Goal: Task Accomplishment & Management: Use online tool/utility

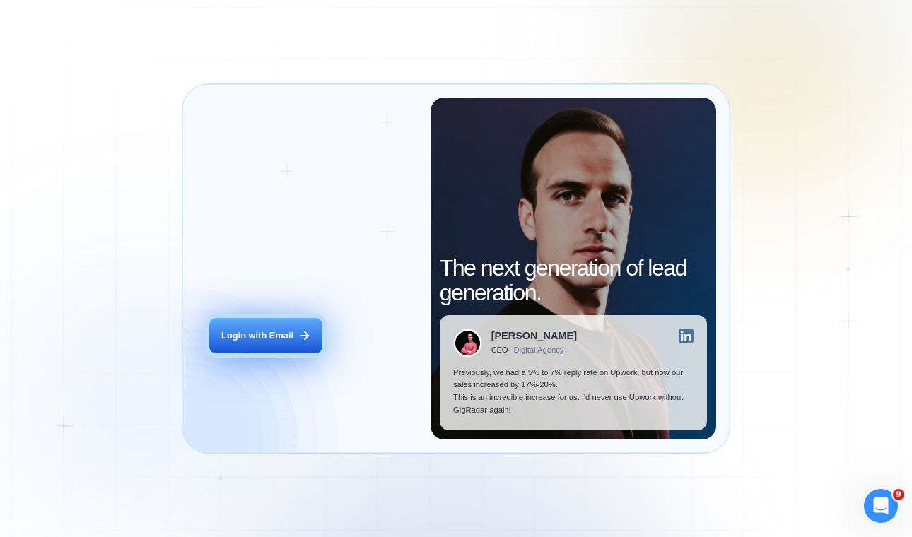
click at [261, 334] on div "Login with Email" at bounding box center [257, 335] width 72 height 13
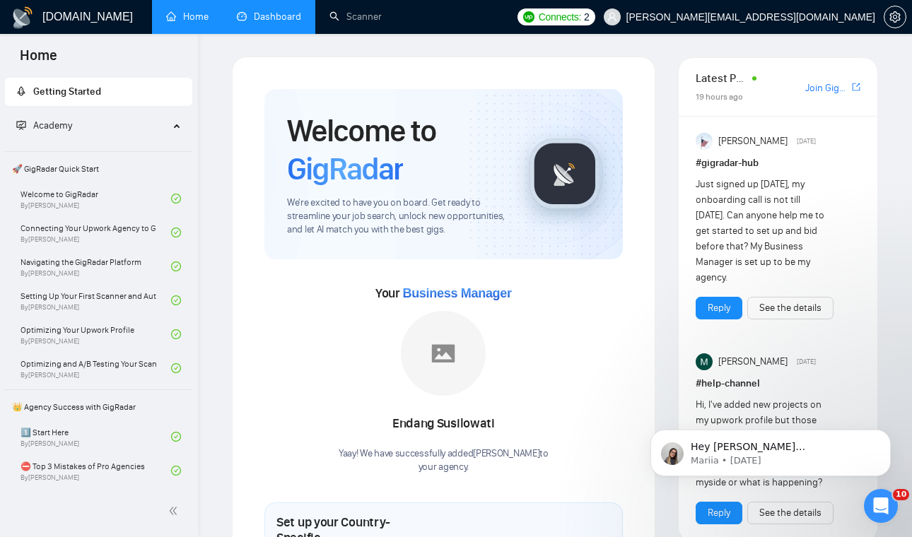
click at [290, 18] on link "Dashboard" at bounding box center [269, 17] width 64 height 12
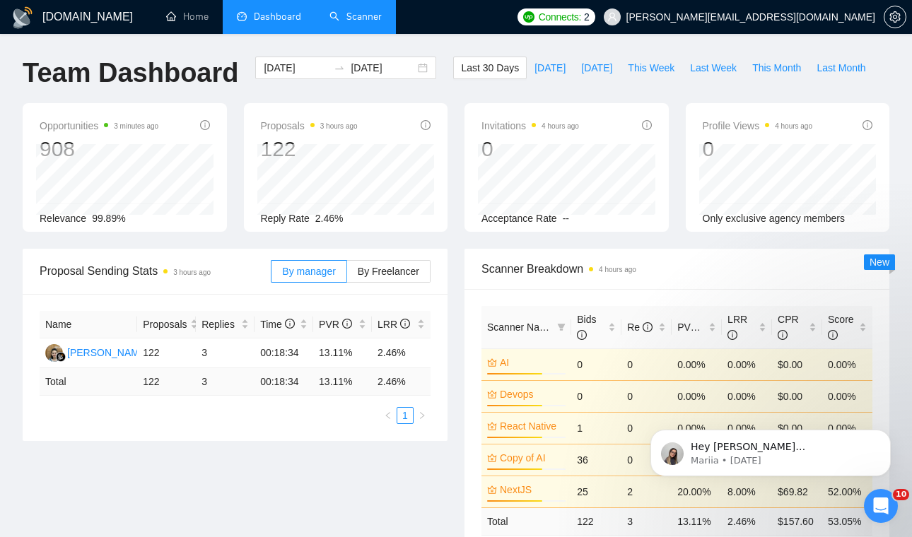
click at [382, 12] on link "Scanner" at bounding box center [355, 17] width 52 height 12
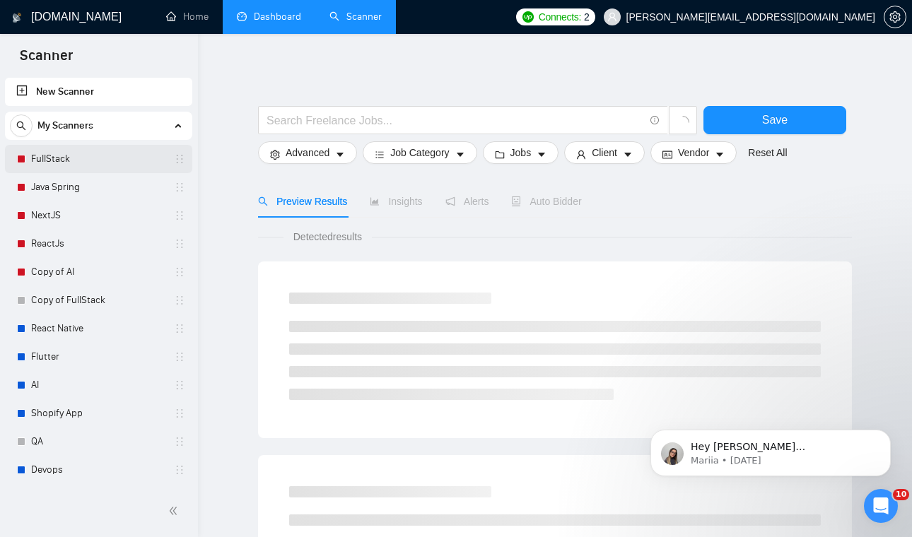
click at [109, 157] on link "FullStack" at bounding box center [98, 159] width 134 height 28
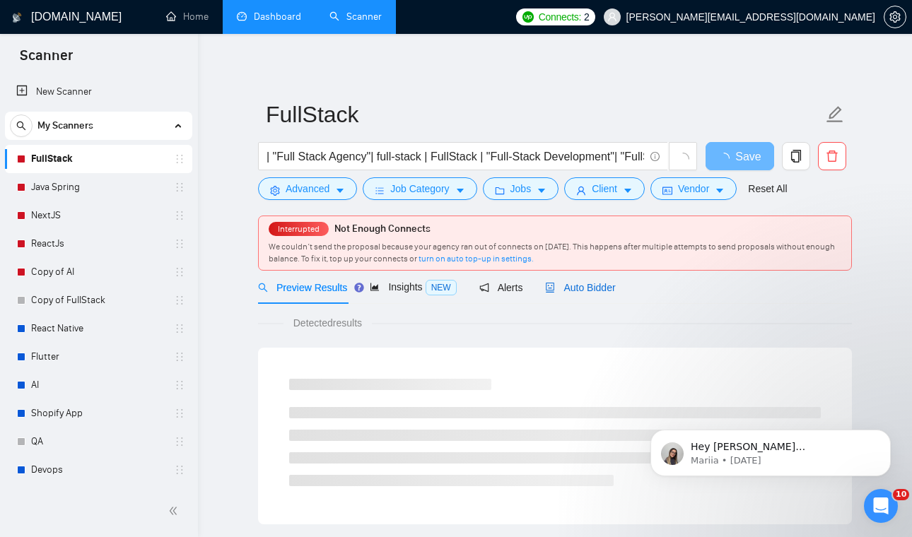
click at [589, 286] on span "Auto Bidder" at bounding box center [580, 287] width 70 height 11
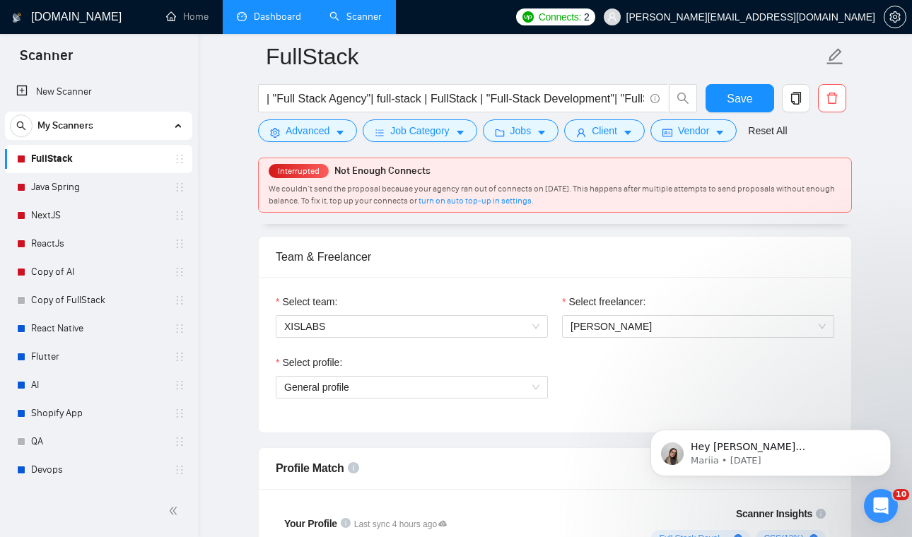
scroll to position [750, 0]
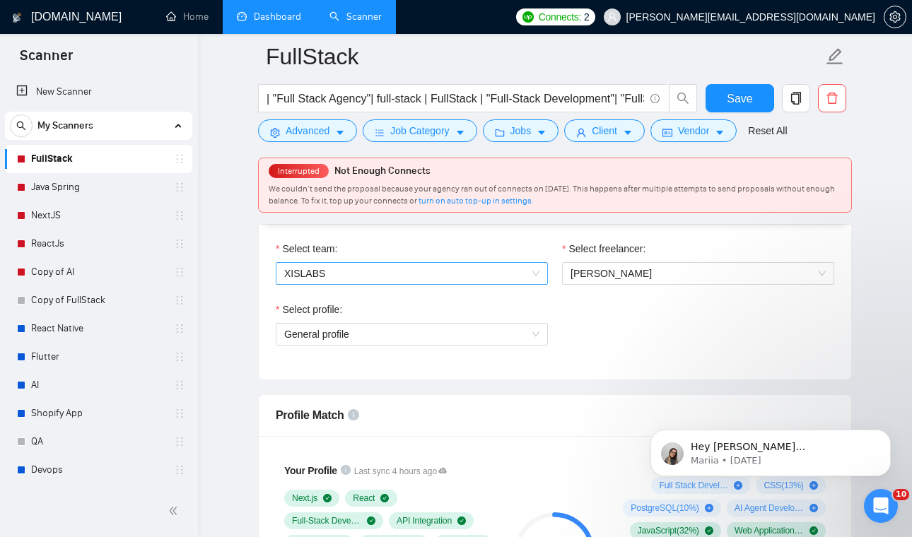
click at [496, 279] on span "XISLABS" at bounding box center [411, 273] width 255 height 21
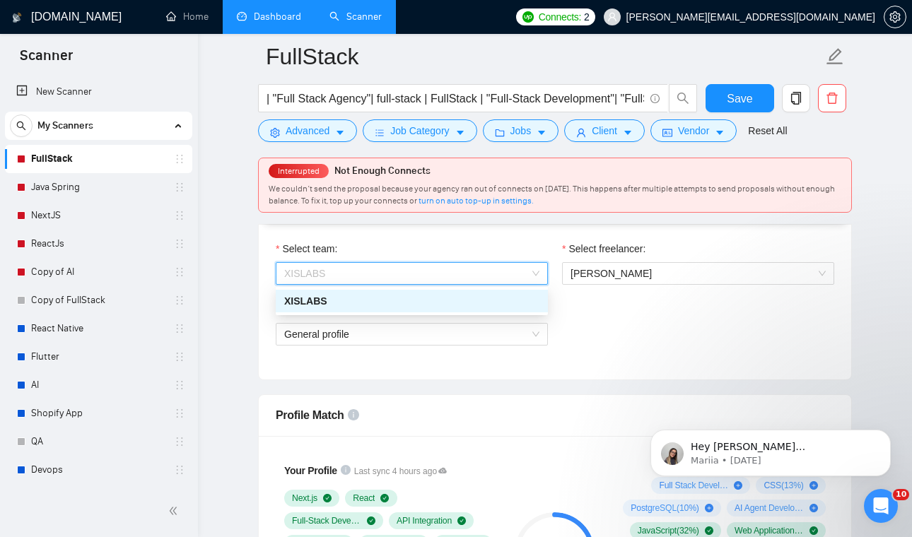
click at [496, 279] on span "XISLABS" at bounding box center [411, 273] width 255 height 21
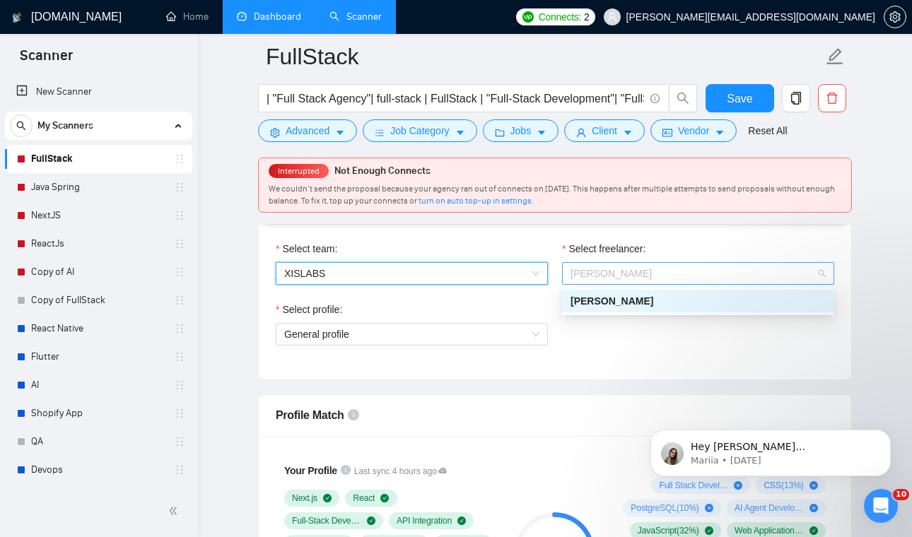
click at [710, 281] on span "[PERSON_NAME]" at bounding box center [697, 273] width 255 height 21
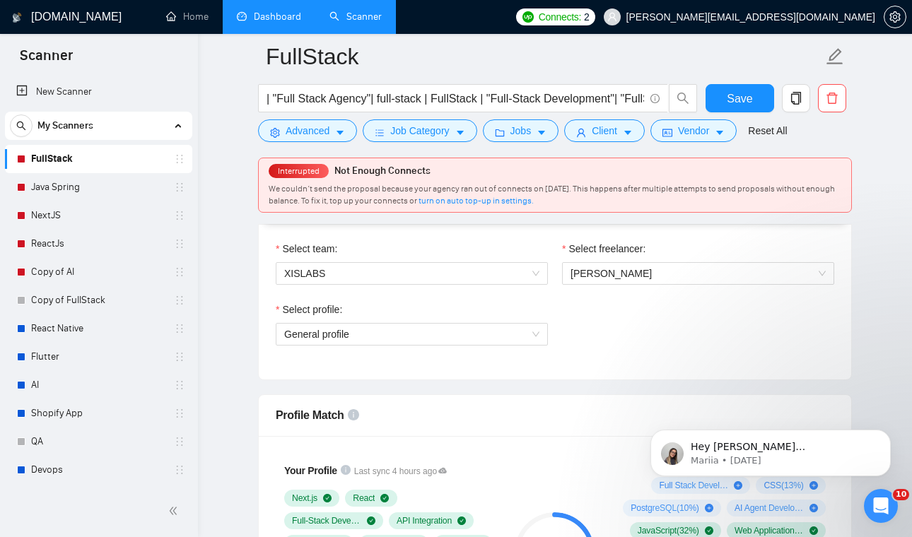
click at [669, 322] on div "Select profile: General profile" at bounding box center [555, 332] width 573 height 61
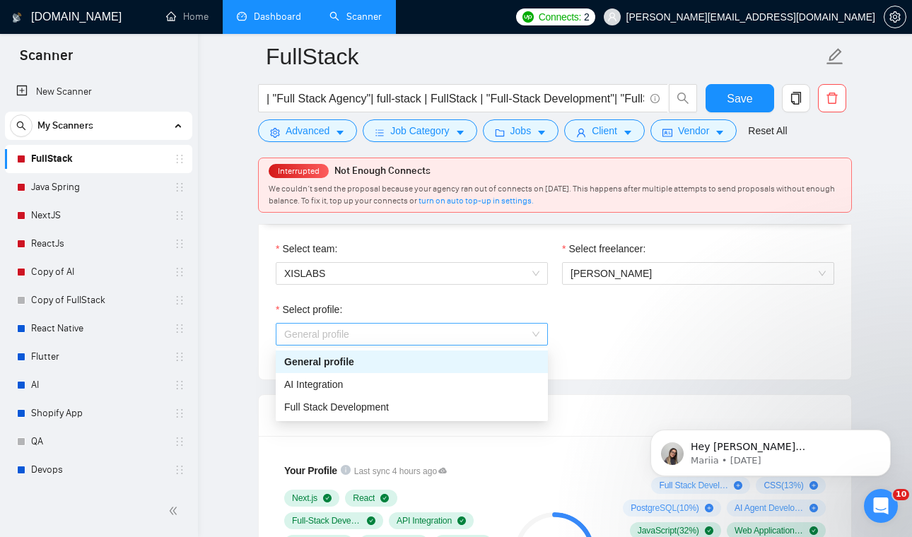
click at [481, 333] on span "General profile" at bounding box center [411, 334] width 255 height 21
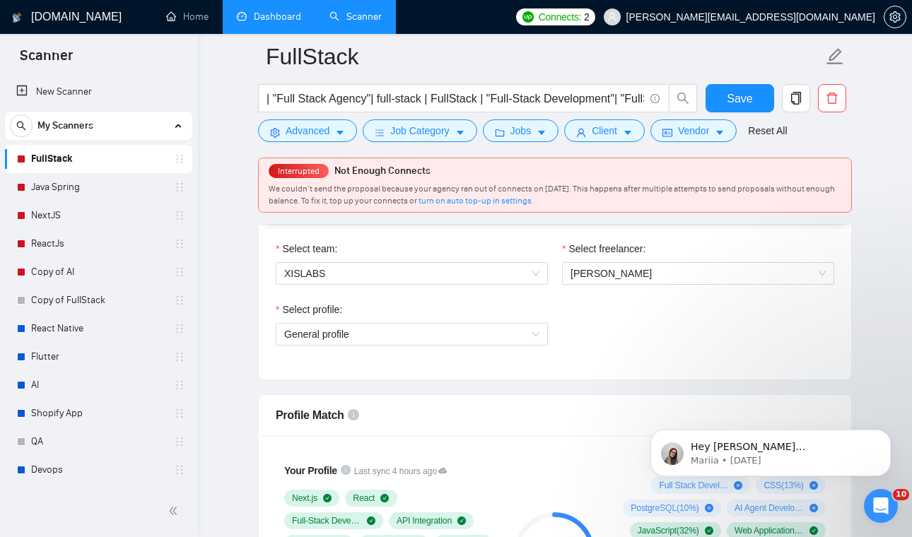
click at [623, 345] on div "Select profile: General profile" at bounding box center [555, 332] width 573 height 61
click at [100, 267] on link "Copy of AI" at bounding box center [98, 272] width 134 height 28
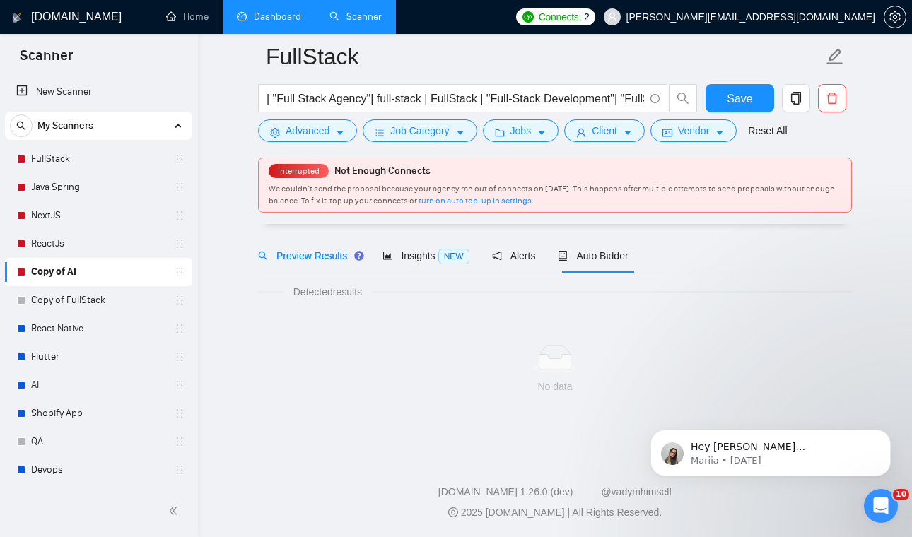
scroll to position [42, 0]
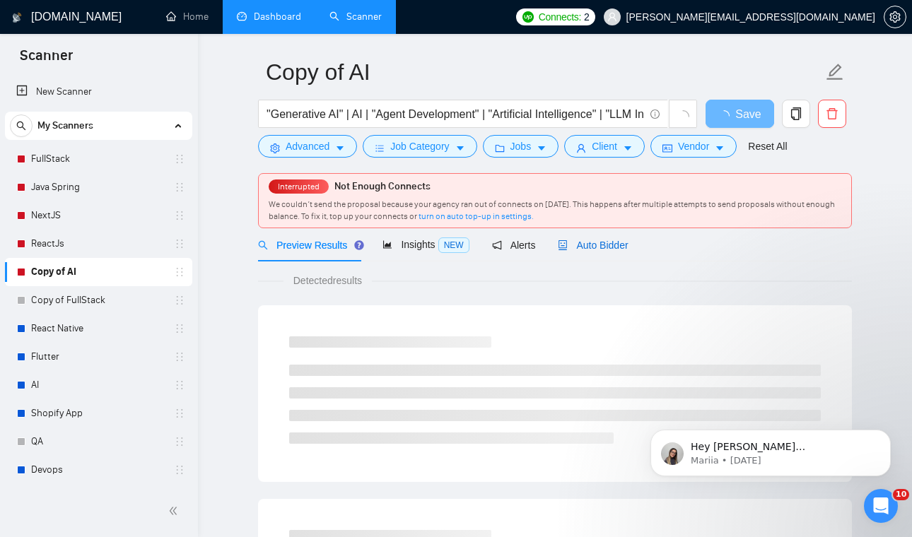
click at [587, 241] on span "Auto Bidder" at bounding box center [593, 245] width 70 height 11
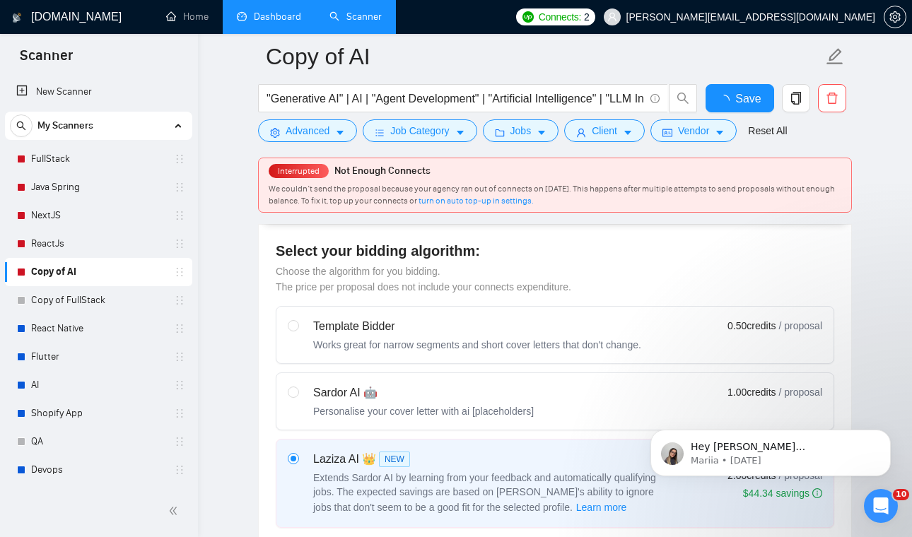
scroll to position [730, 0]
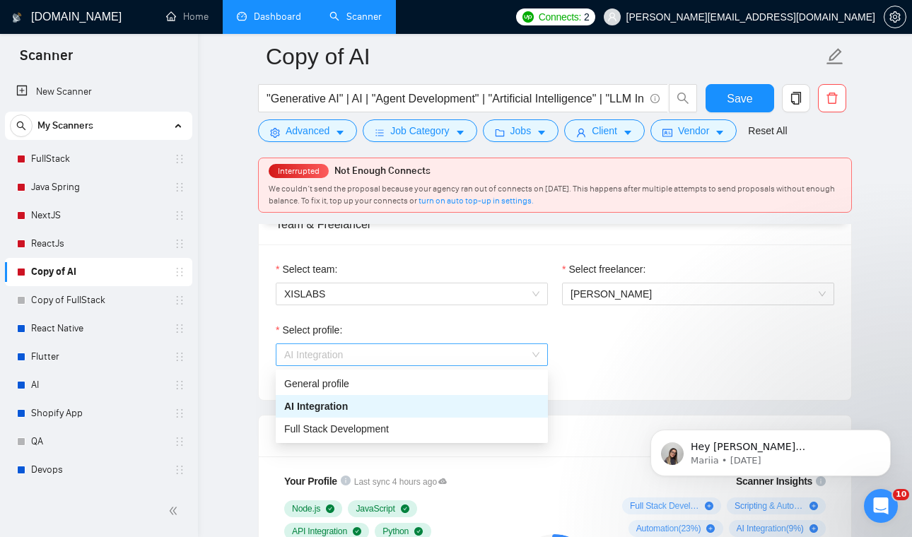
click at [462, 346] on span "AI Integration" at bounding box center [411, 354] width 255 height 21
click at [654, 296] on span "[PERSON_NAME]" at bounding box center [697, 293] width 255 height 21
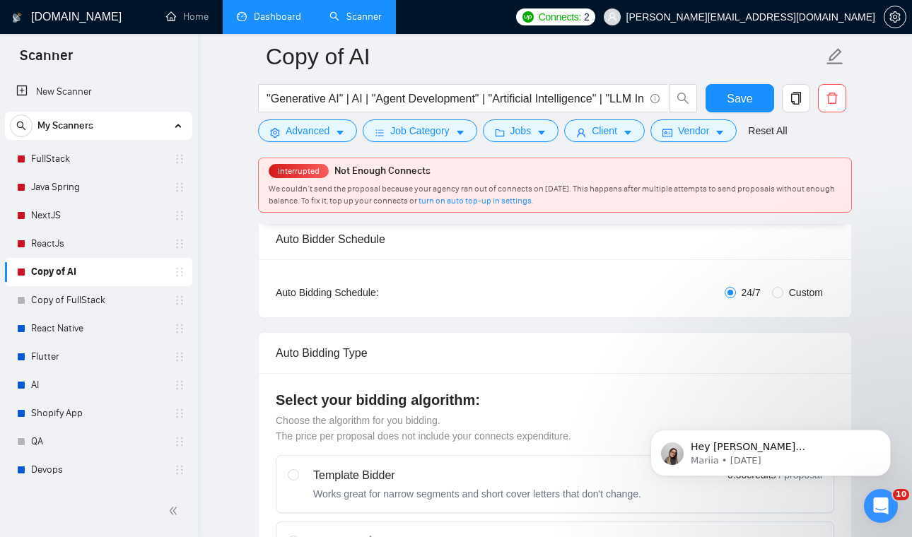
scroll to position [222, 0]
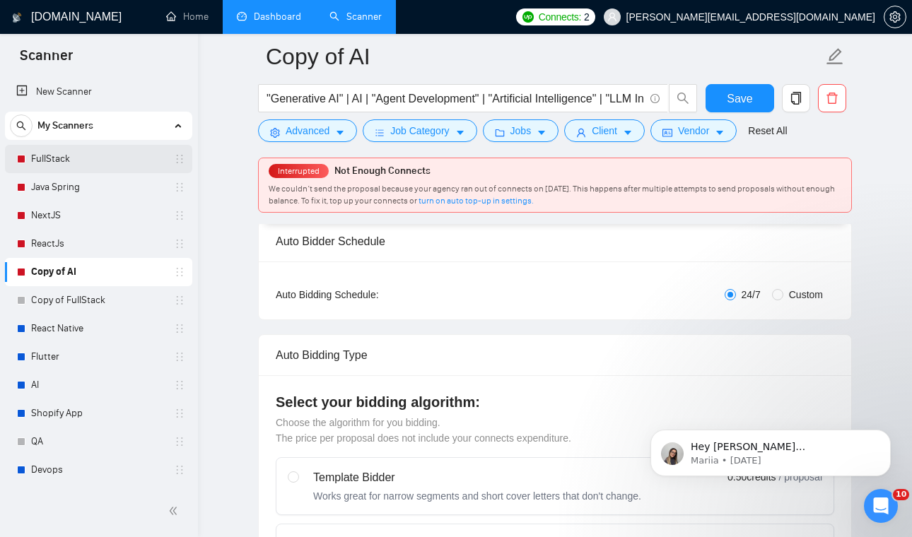
click at [153, 153] on link "FullStack" at bounding box center [98, 159] width 134 height 28
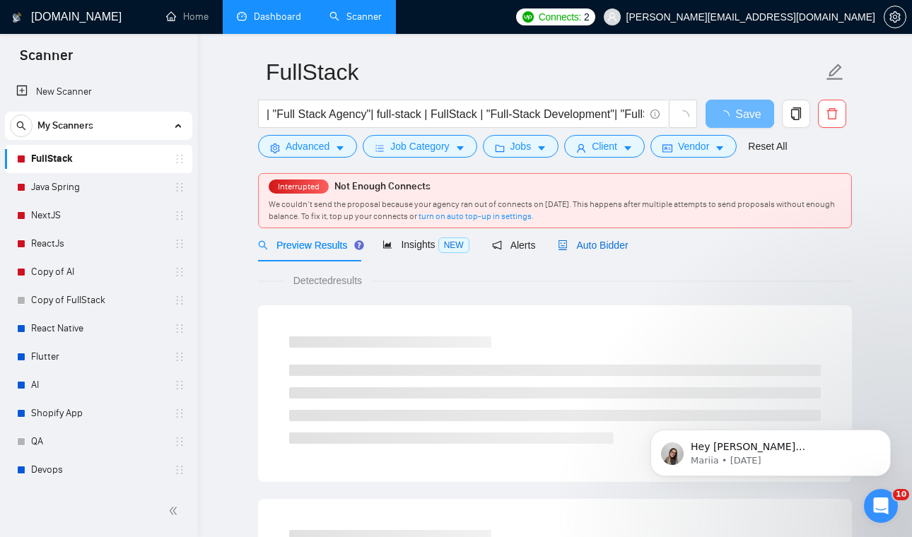
click at [619, 242] on span "Auto Bidder" at bounding box center [593, 245] width 70 height 11
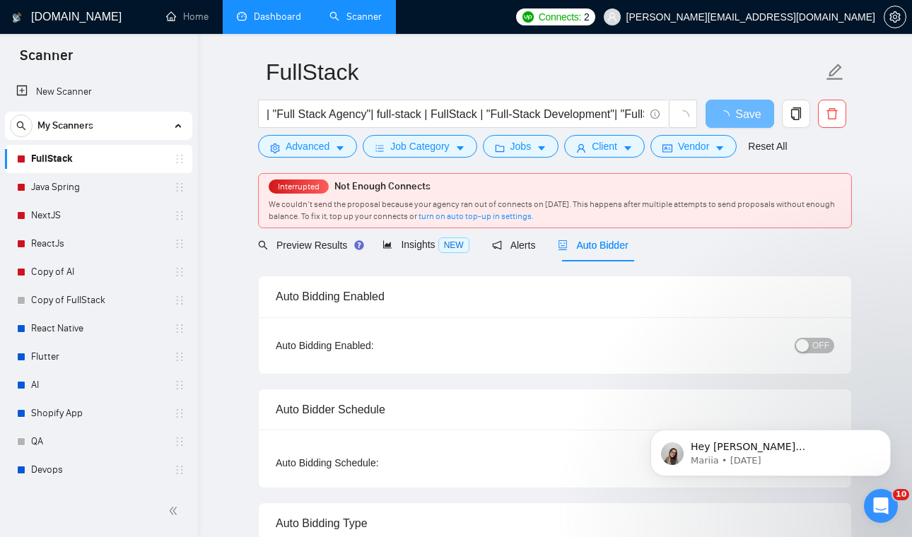
click at [824, 344] on span "OFF" at bounding box center [820, 346] width 17 height 16
click at [730, 110] on span "Save" at bounding box center [739, 114] width 25 height 18
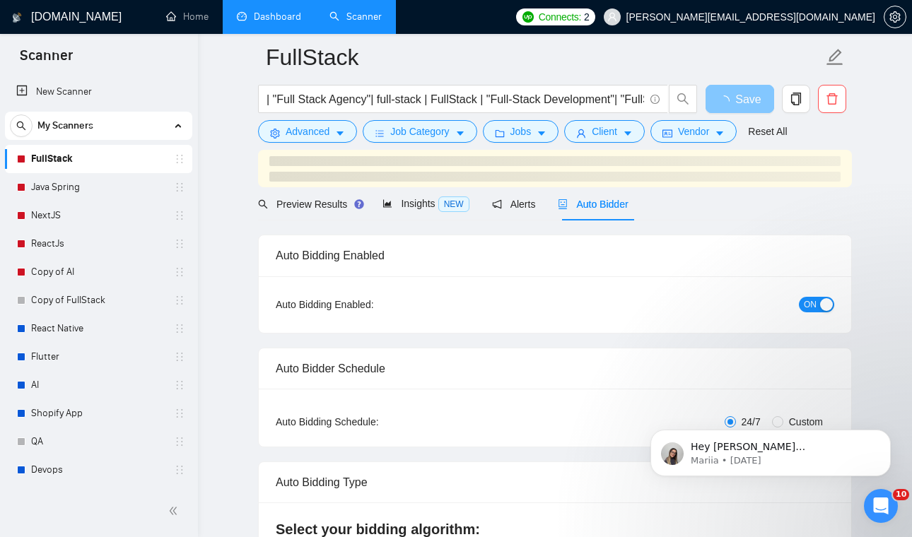
scroll to position [69, 0]
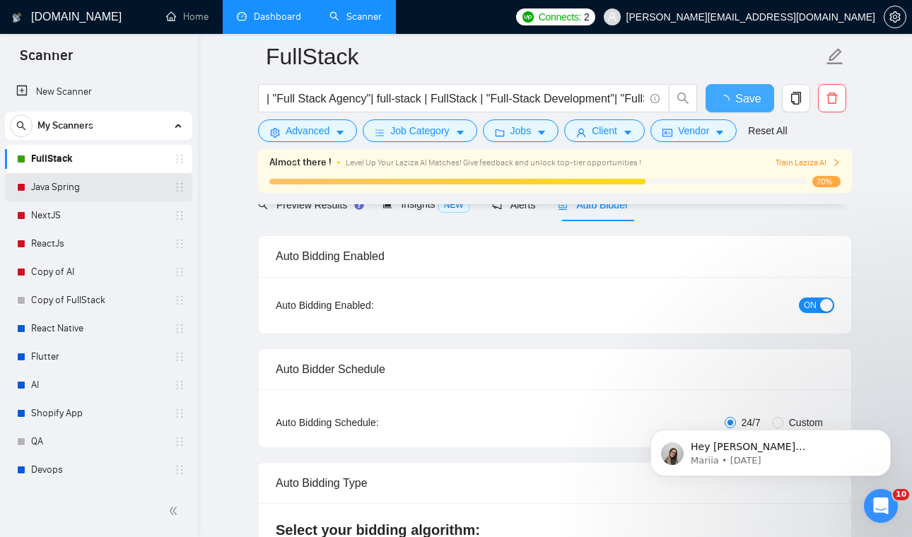
checkbox input "true"
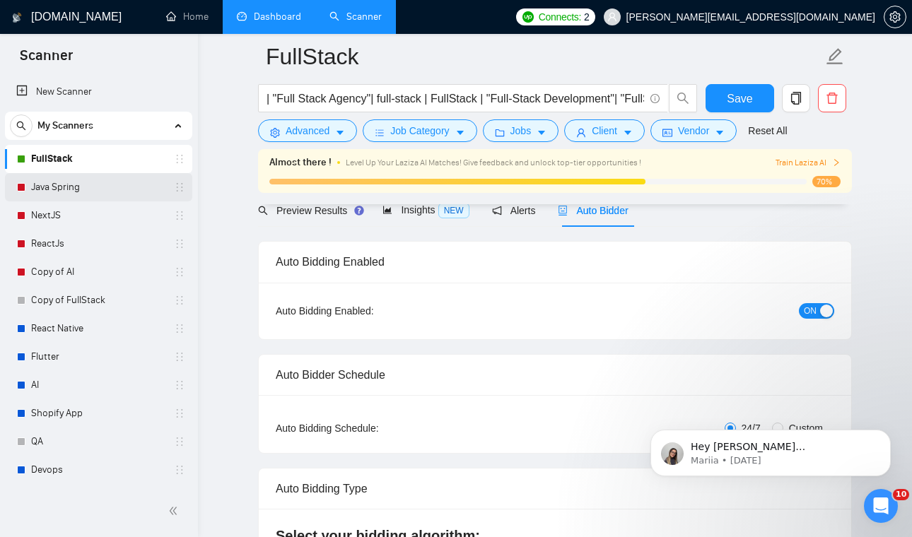
click at [93, 194] on link "Java Spring" at bounding box center [98, 187] width 134 height 28
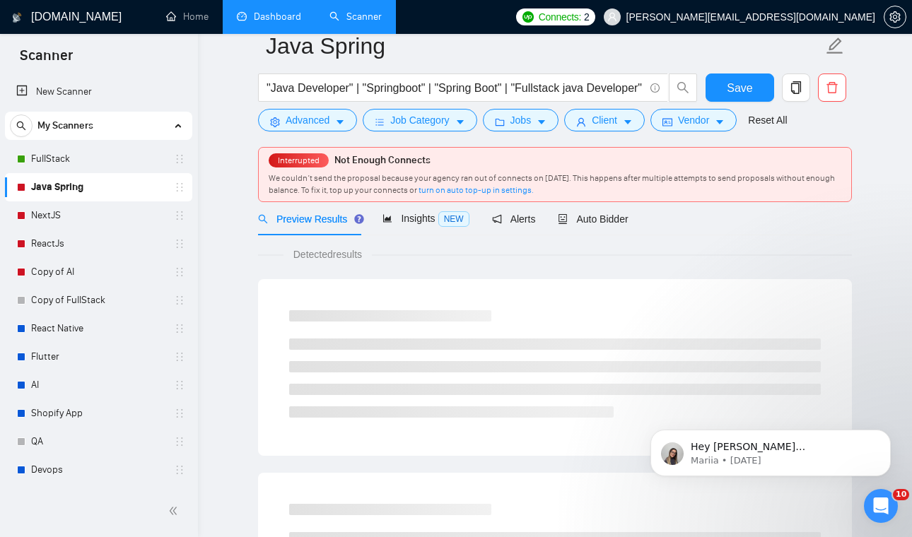
scroll to position [23, 0]
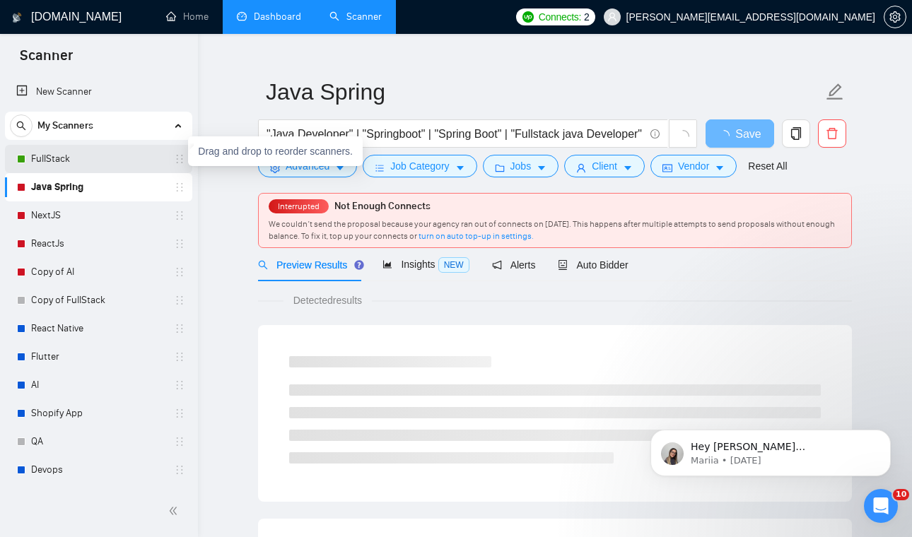
click at [179, 155] on icon "holder" at bounding box center [179, 158] width 11 height 11
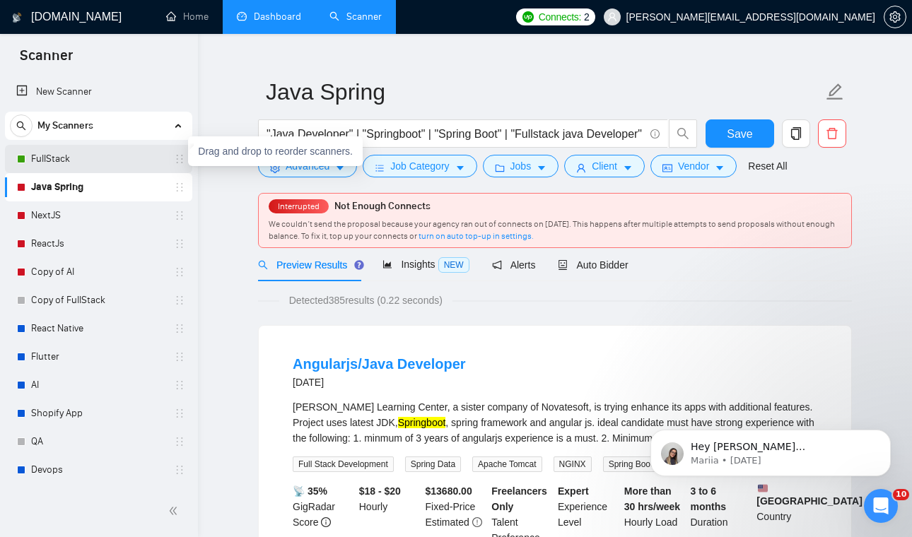
click at [177, 160] on icon "holder" at bounding box center [179, 158] width 11 height 11
click at [40, 157] on link "FullStack" at bounding box center [98, 159] width 134 height 28
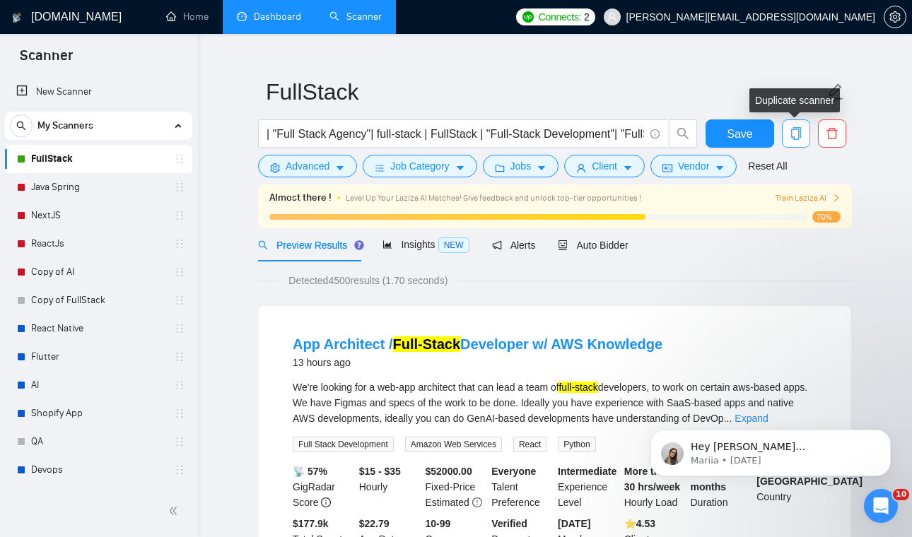
click at [792, 132] on icon "copy" at bounding box center [796, 133] width 13 height 13
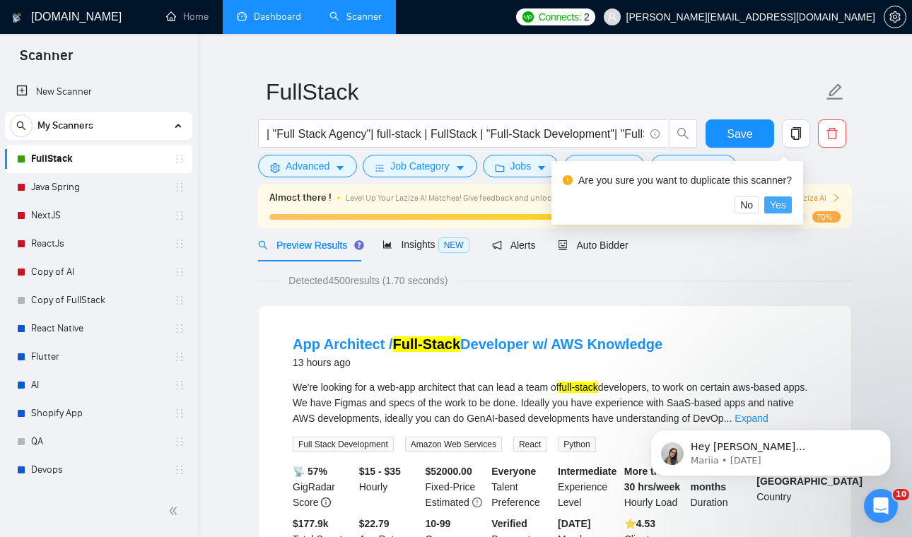
click at [786, 202] on span "Yes" at bounding box center [778, 205] width 16 height 16
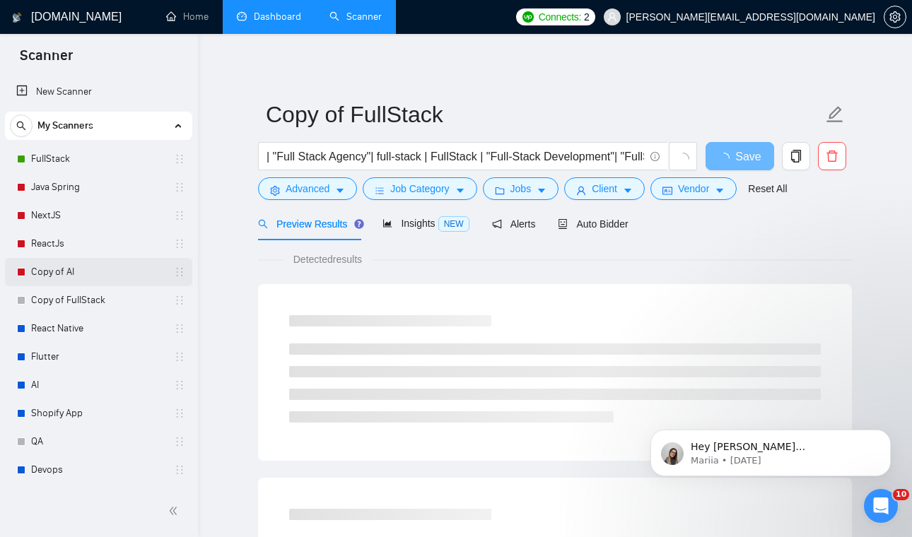
scroll to position [11, 0]
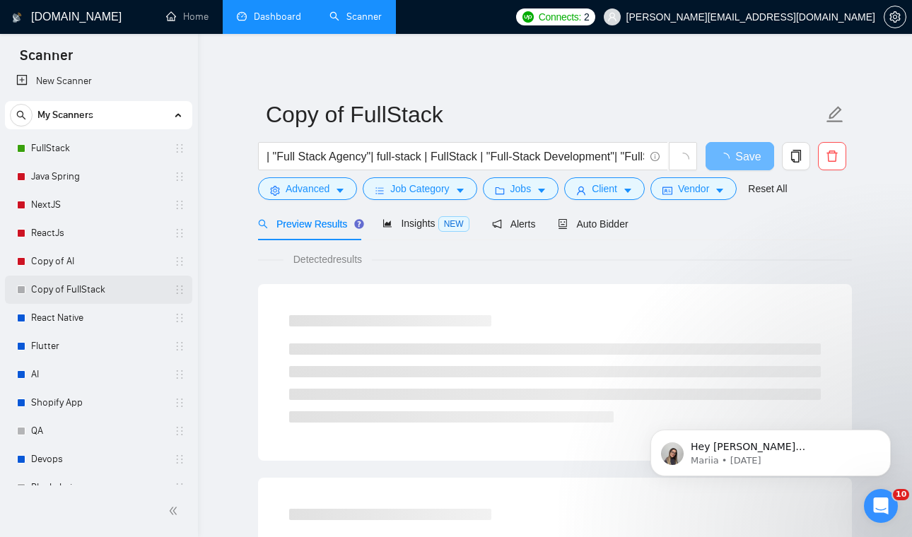
click at [93, 292] on link "Copy of FullStack" at bounding box center [98, 290] width 134 height 28
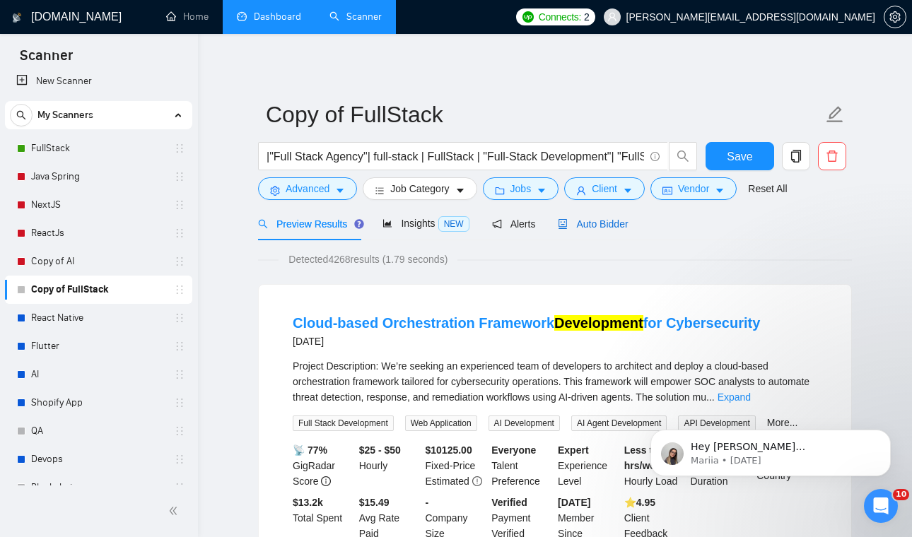
click at [600, 230] on div "Auto Bidder" at bounding box center [593, 224] width 70 height 16
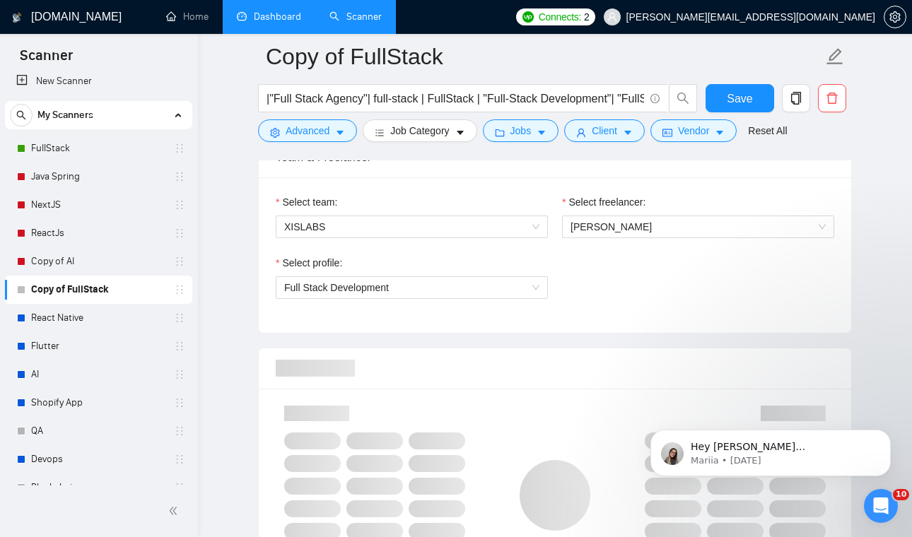
scroll to position [749, 0]
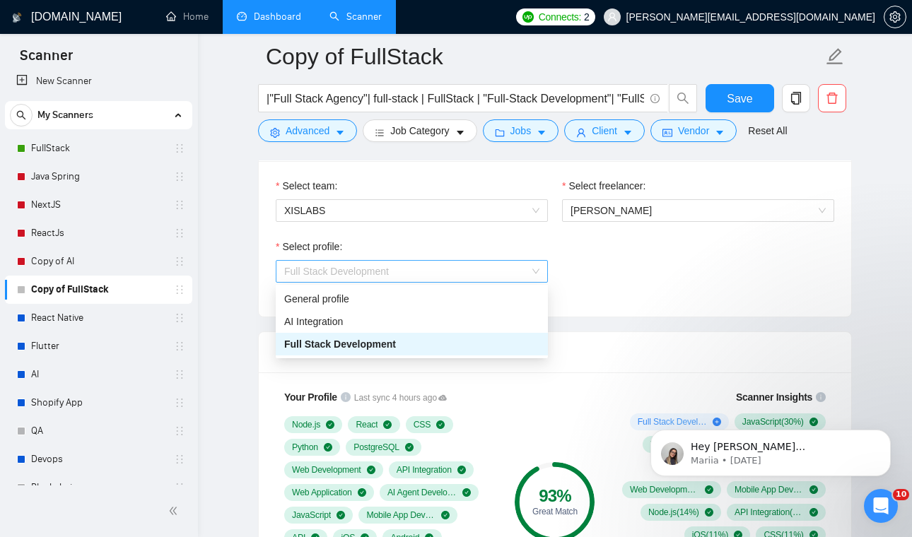
click at [498, 264] on span "Full Stack Development" at bounding box center [411, 271] width 255 height 21
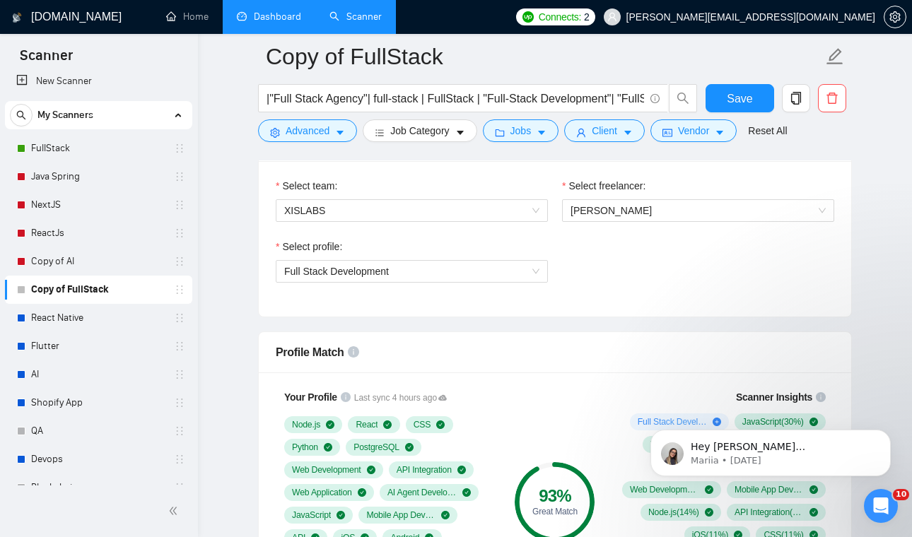
click at [757, 292] on div "Select profile: Full Stack Development" at bounding box center [555, 269] width 573 height 61
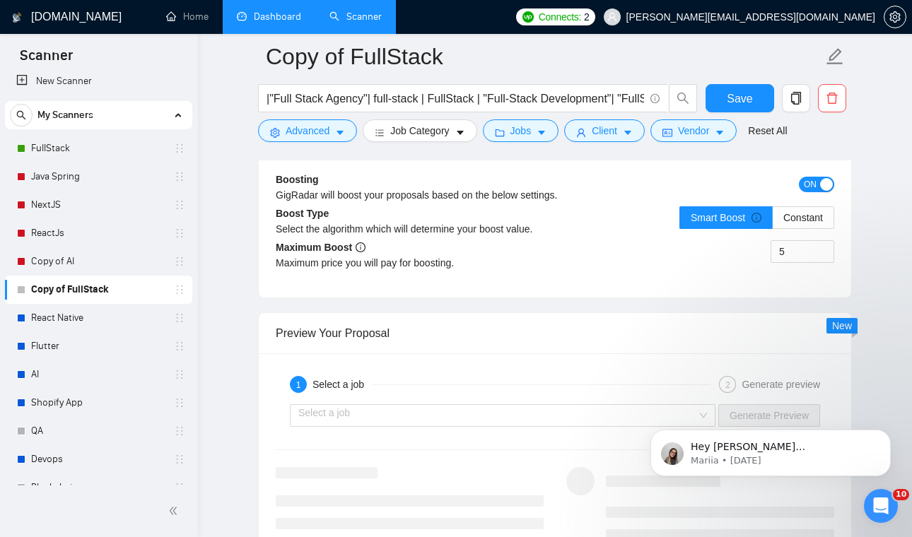
scroll to position [2605, 0]
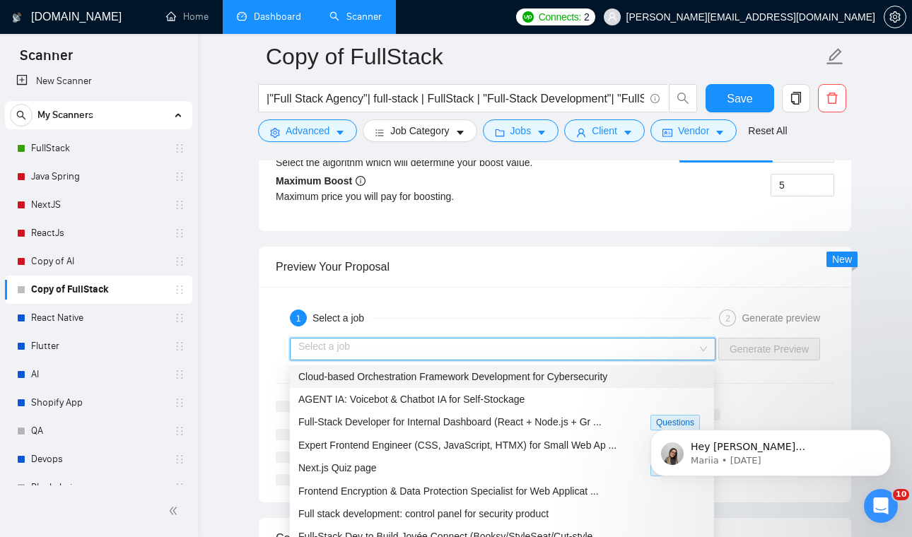
click at [606, 352] on input "search" at bounding box center [497, 349] width 399 height 21
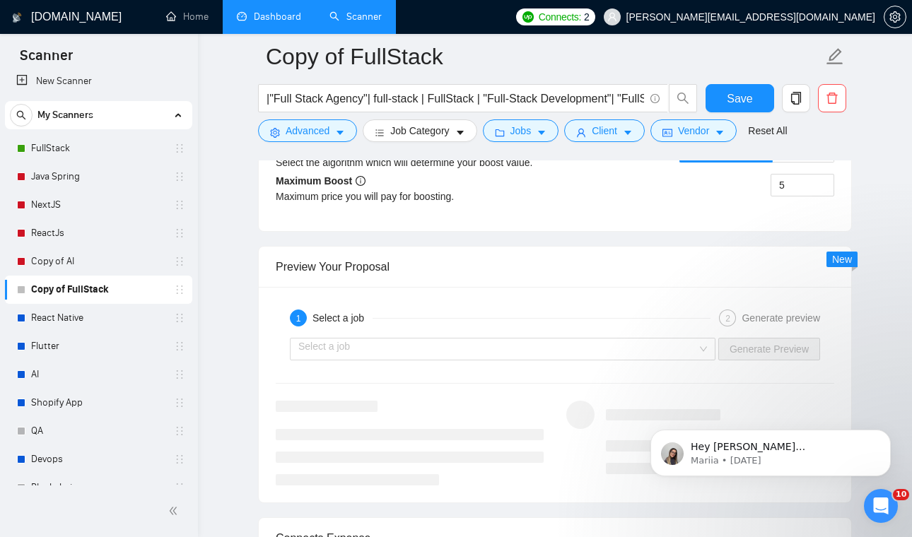
click at [437, 332] on div "1 Select a job 2 Generate preview" at bounding box center [555, 318] width 558 height 28
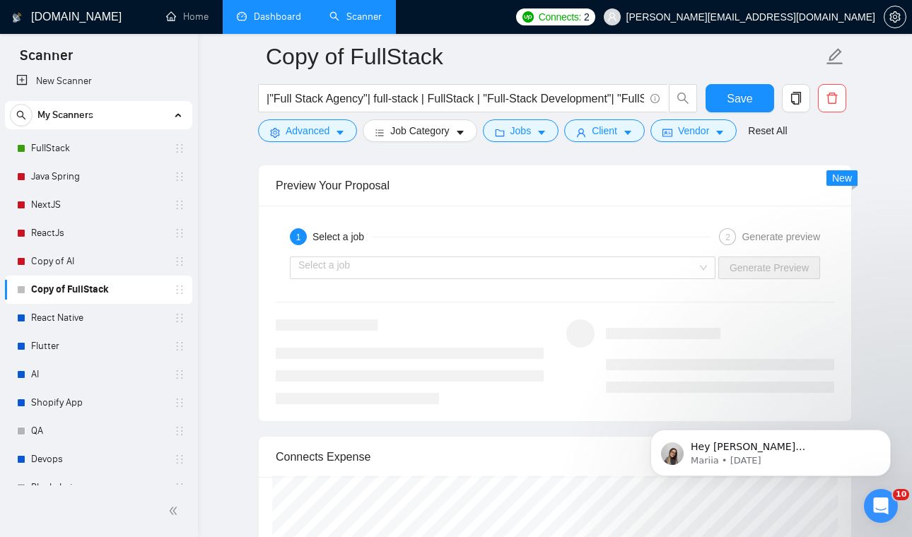
scroll to position [2698, 0]
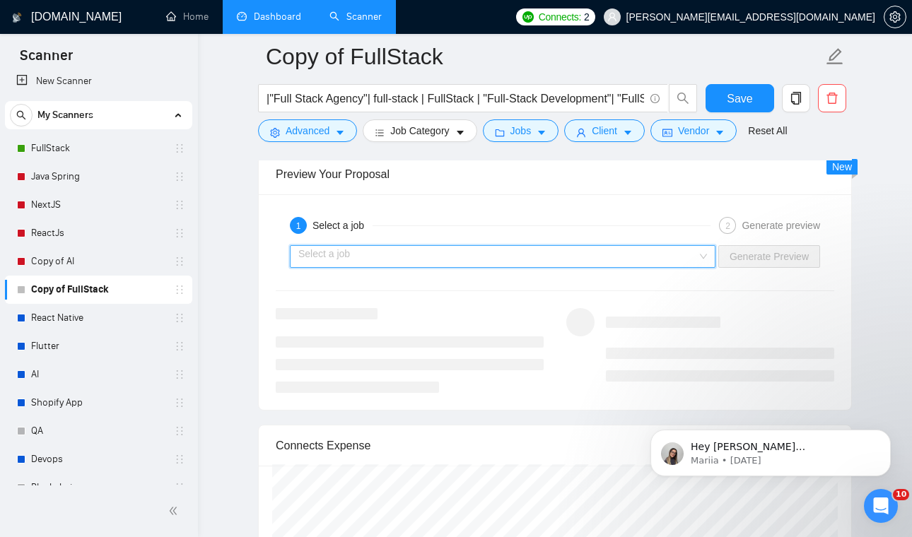
click at [453, 250] on input "search" at bounding box center [497, 256] width 399 height 21
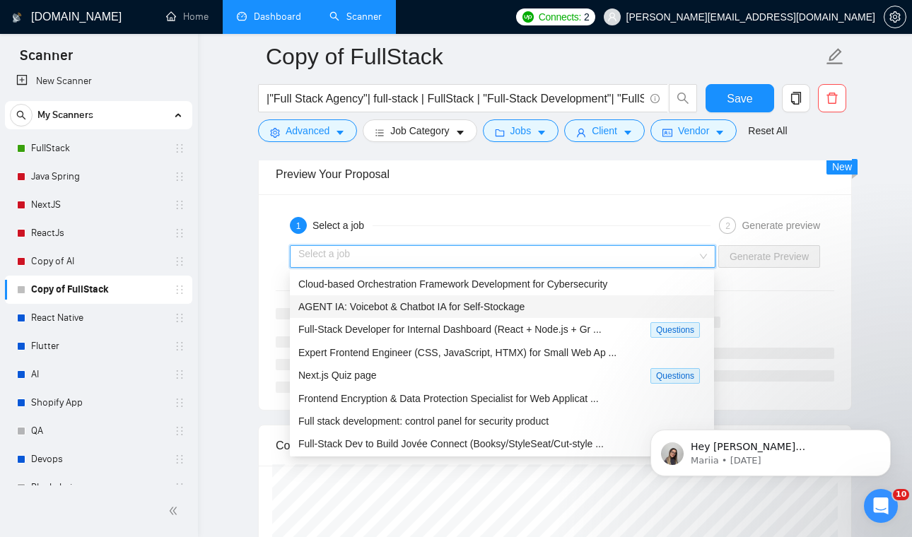
click at [487, 313] on div "AGENT IA: Voicebot & Chatbot IA for Self-Stockage" at bounding box center [501, 307] width 407 height 16
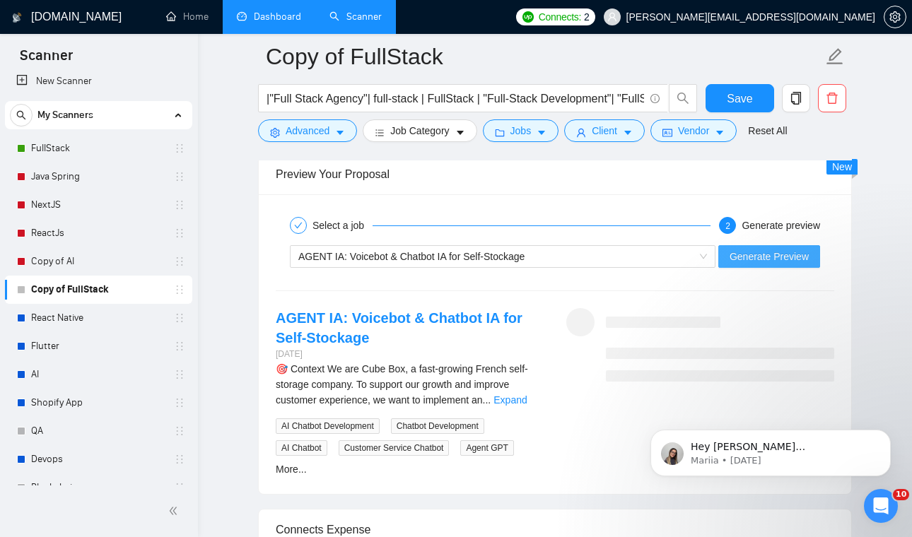
click at [797, 255] on span "Generate Preview" at bounding box center [769, 257] width 79 height 16
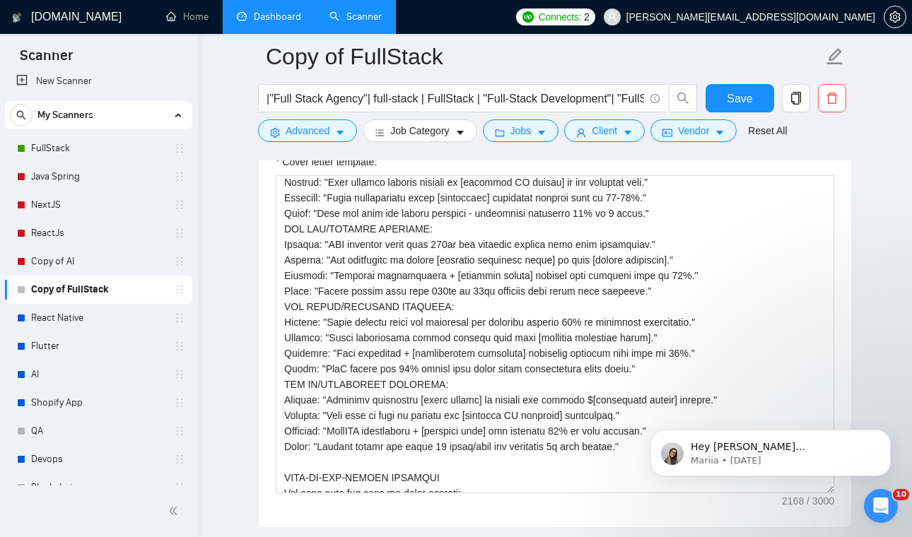
scroll to position [1582, 0]
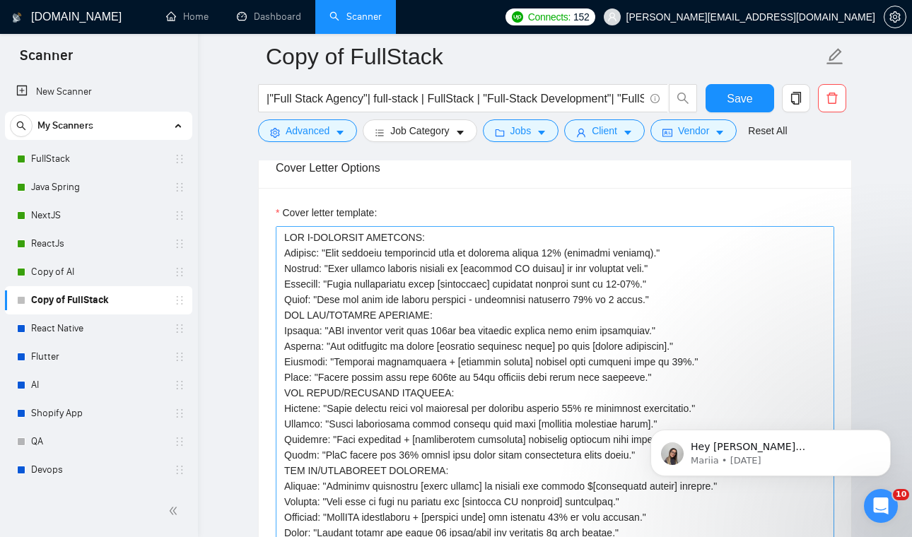
scroll to position [1527, 0]
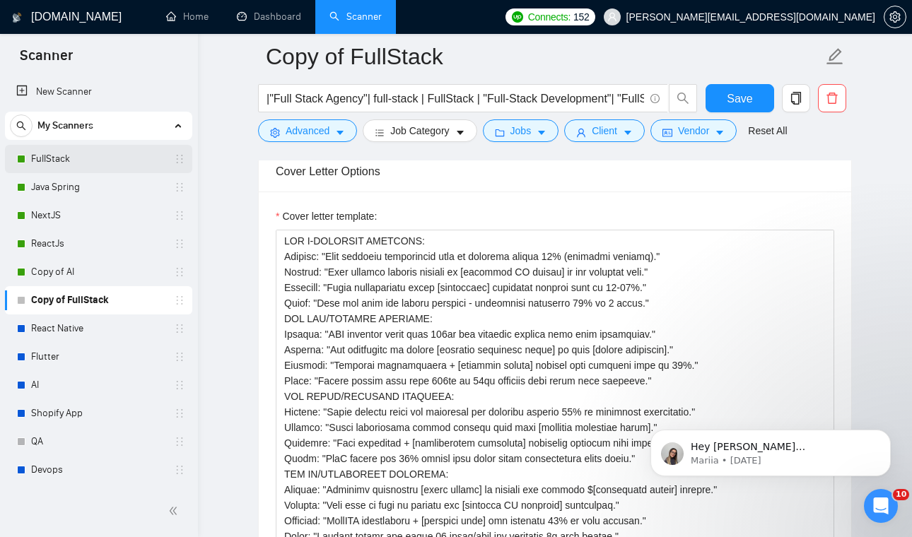
click at [103, 153] on link "FullStack" at bounding box center [98, 159] width 134 height 28
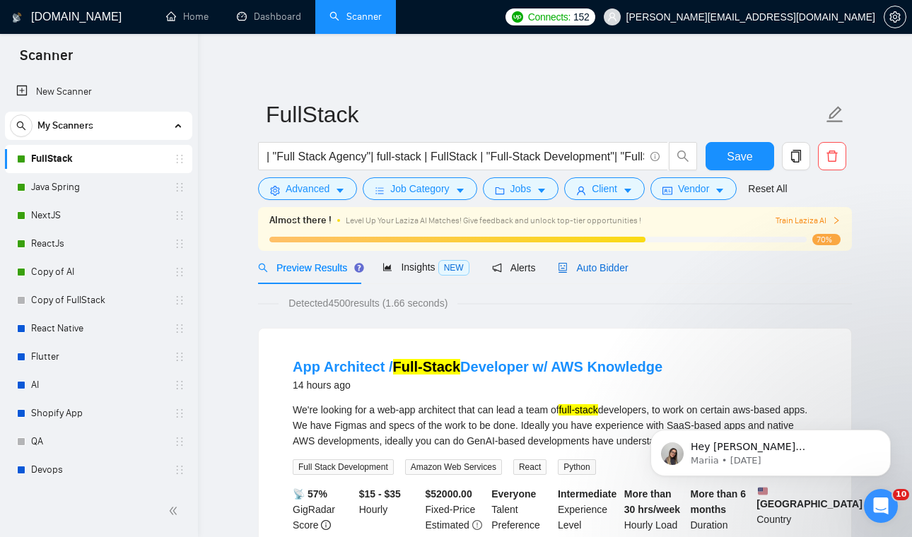
click at [587, 266] on span "Auto Bidder" at bounding box center [593, 267] width 70 height 11
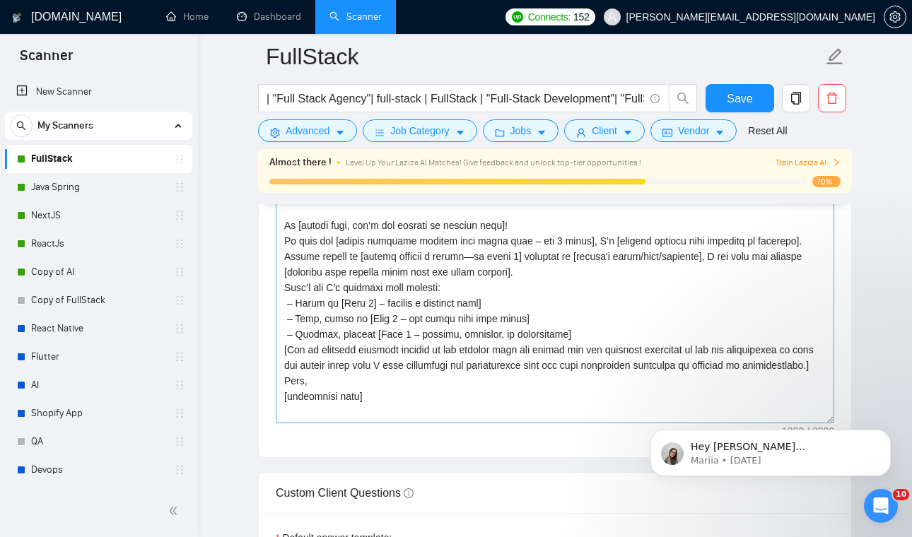
scroll to position [1781, 0]
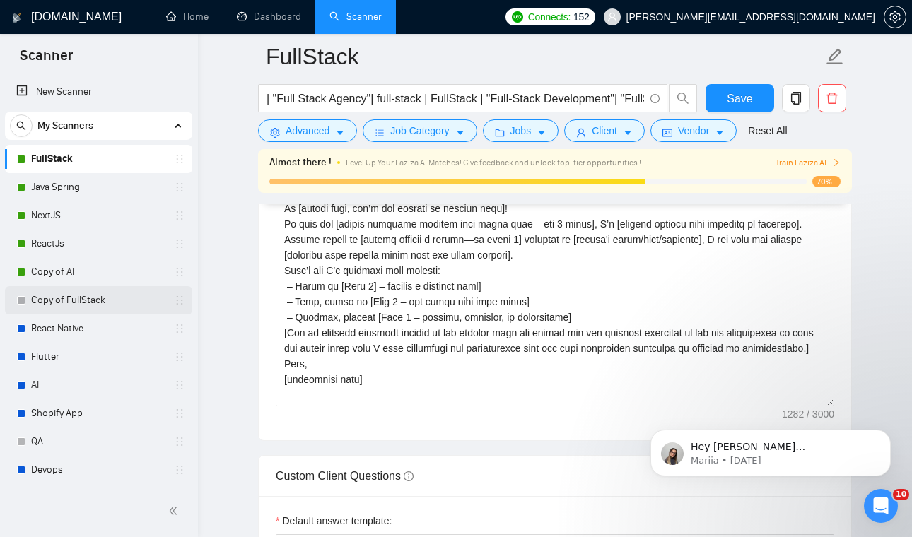
click at [78, 291] on link "Copy of FullStack" at bounding box center [98, 300] width 134 height 28
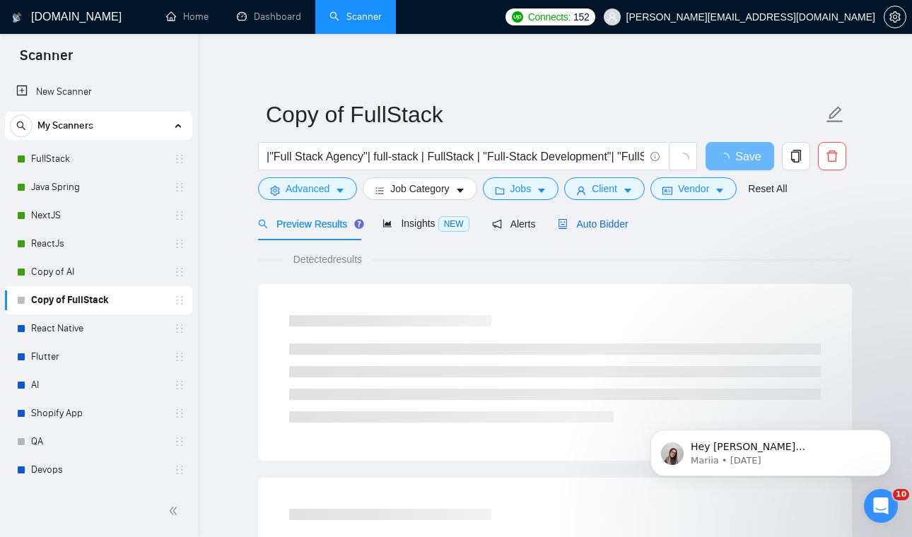
click at [619, 224] on span "Auto Bidder" at bounding box center [593, 223] width 70 height 11
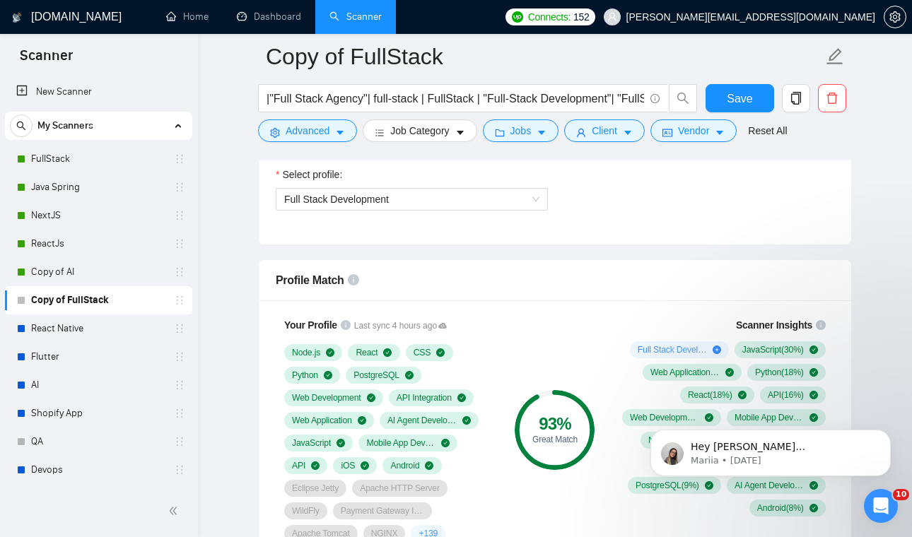
scroll to position [812, 0]
